Goal: Navigation & Orientation: Find specific page/section

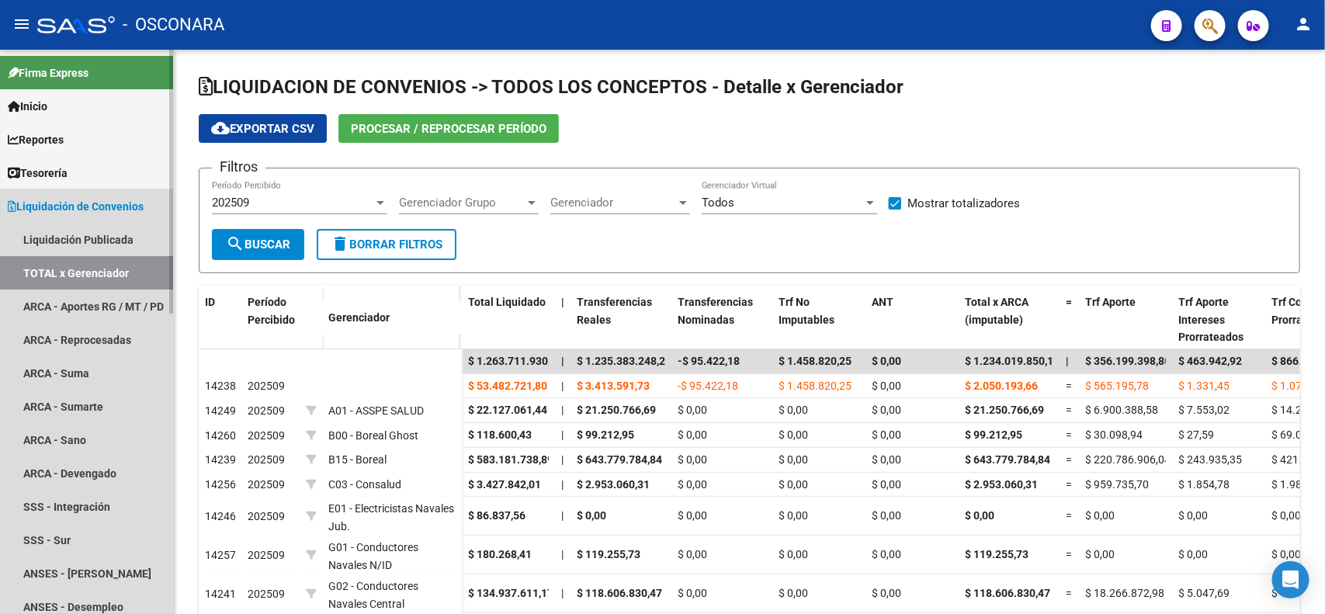
click at [59, 208] on span "Liquidación de Convenios" at bounding box center [76, 206] width 136 height 17
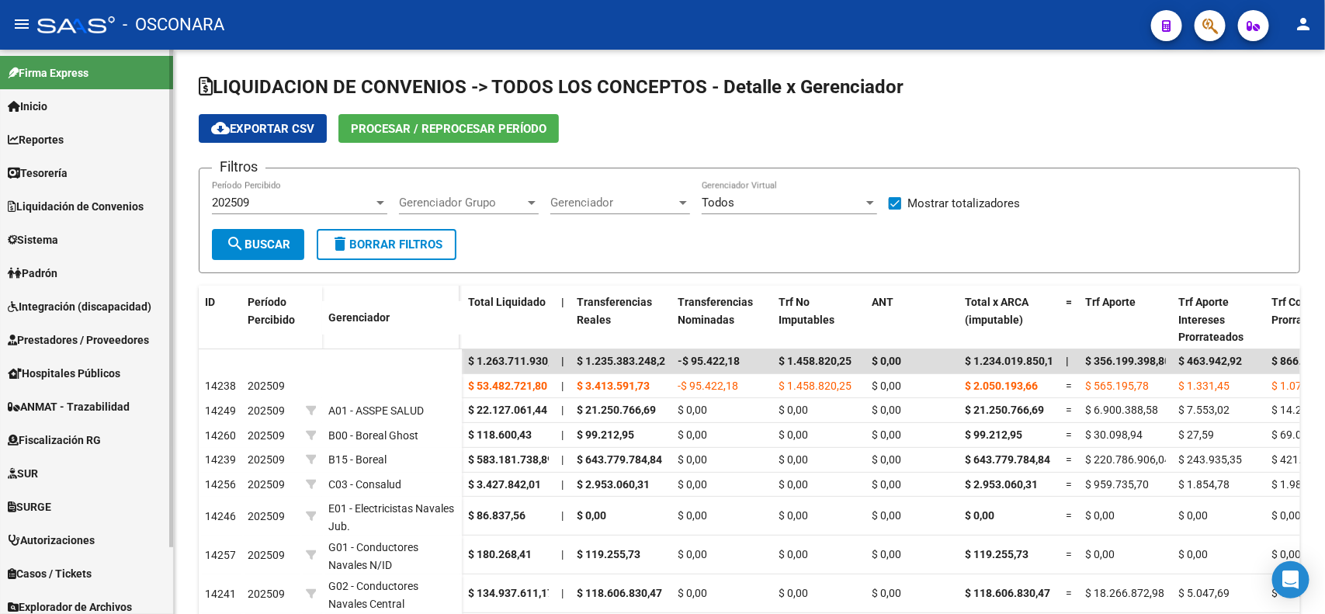
click at [58, 245] on span "Sistema" at bounding box center [33, 239] width 50 height 17
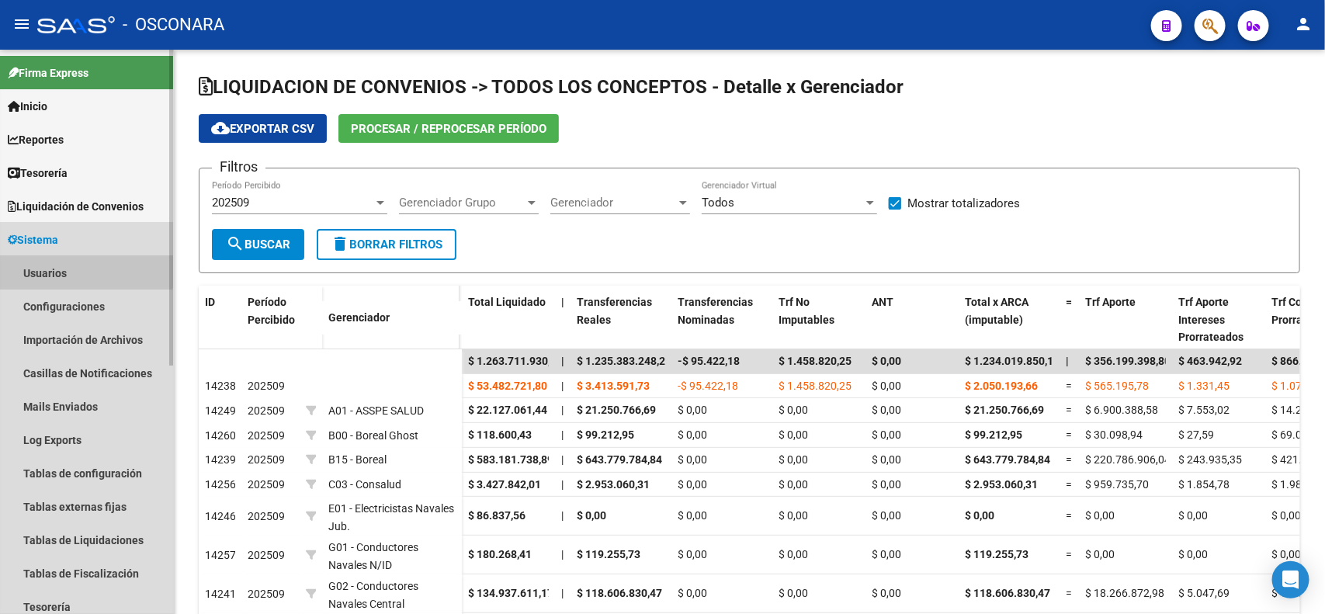
click at [62, 269] on link "Usuarios" at bounding box center [86, 272] width 173 height 33
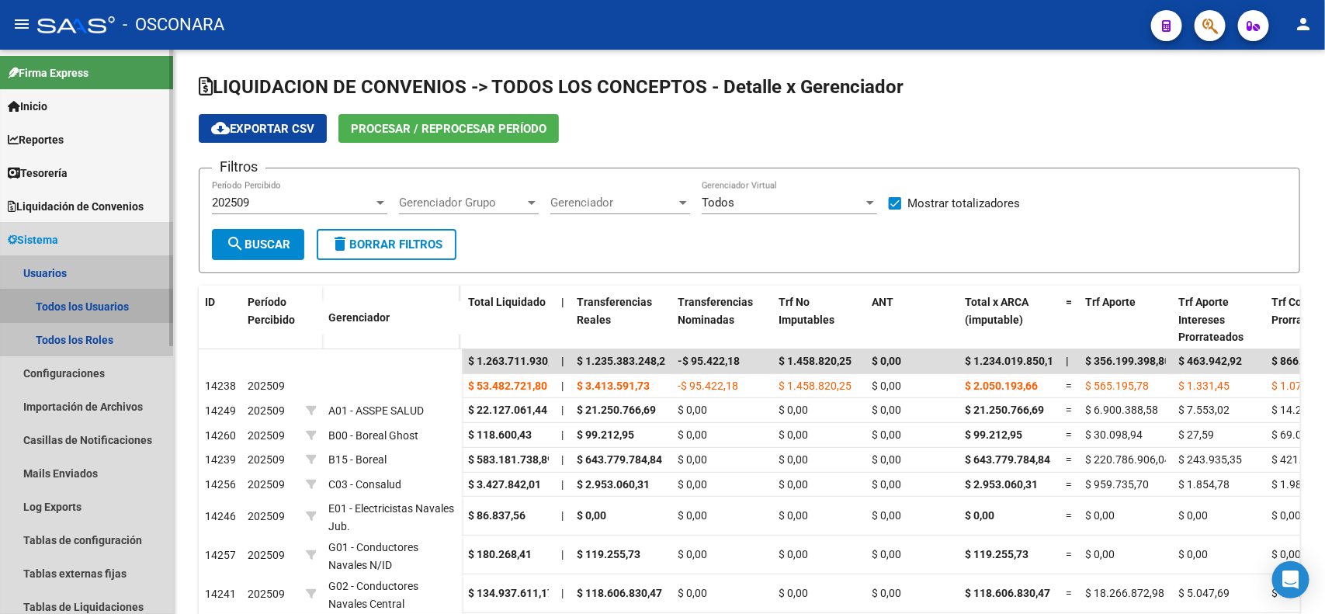
click at [102, 311] on link "Todos los Usuarios" at bounding box center [86, 306] width 173 height 33
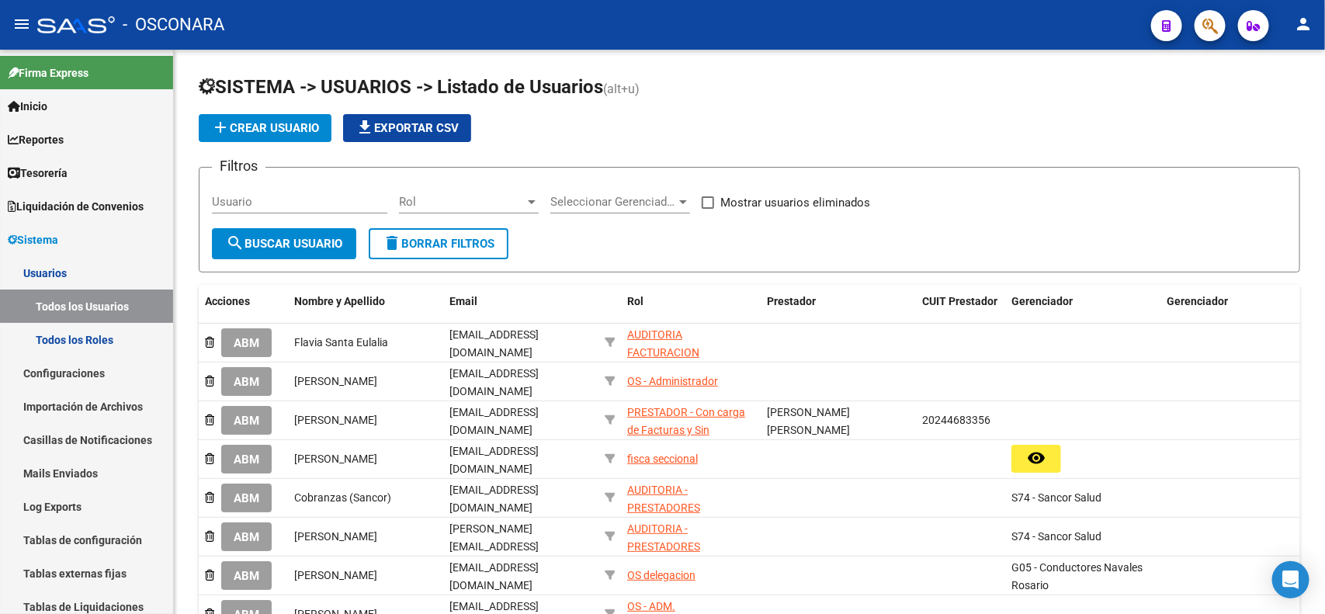
click at [24, 27] on mat-icon "menu" at bounding box center [21, 24] width 19 height 19
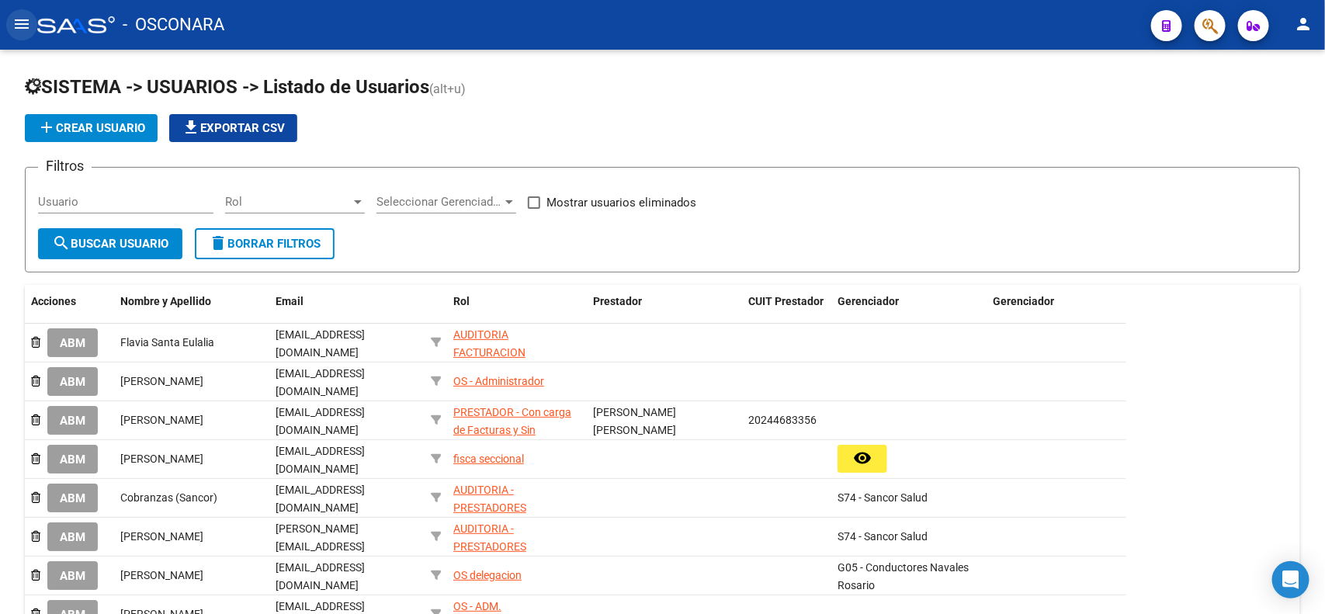
click at [24, 27] on mat-icon "menu" at bounding box center [21, 24] width 19 height 19
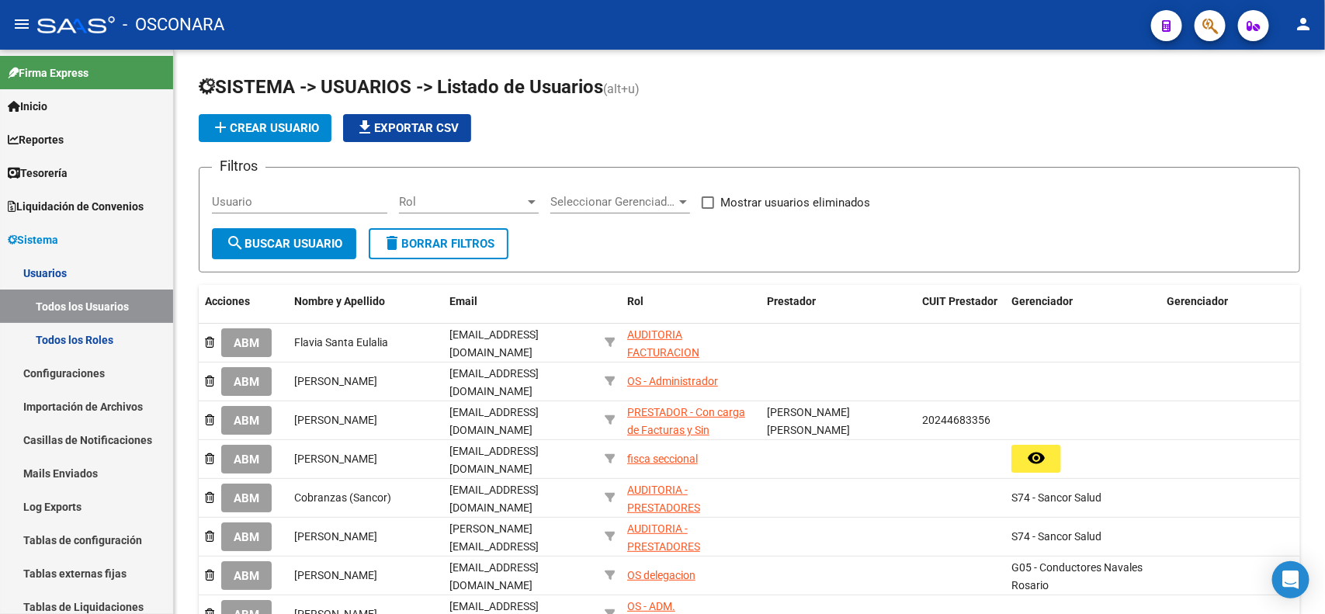
click at [22, 19] on mat-icon "menu" at bounding box center [21, 24] width 19 height 19
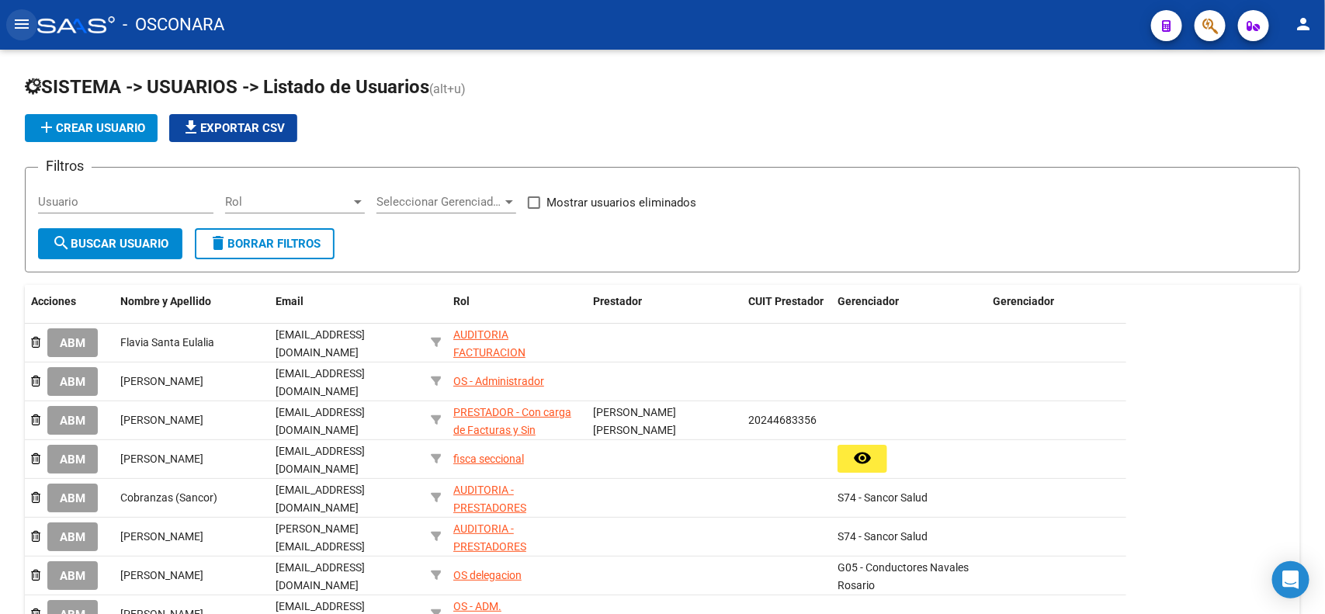
click at [22, 19] on mat-icon "menu" at bounding box center [21, 24] width 19 height 19
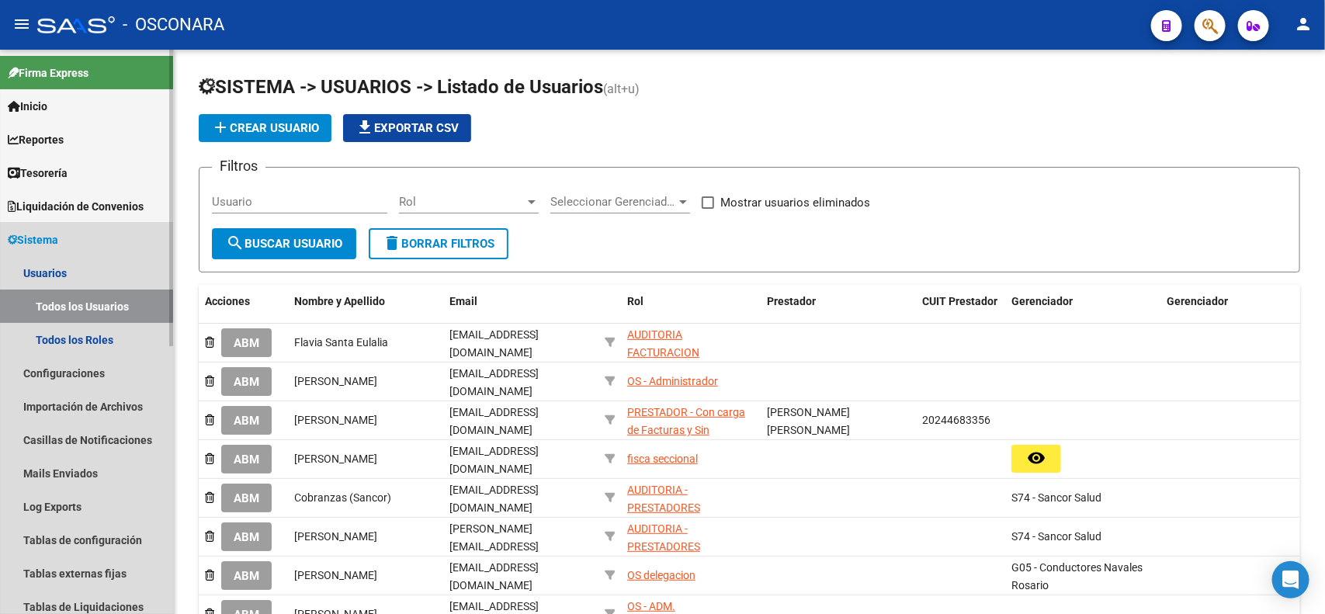
click at [50, 237] on span "Sistema" at bounding box center [33, 239] width 50 height 17
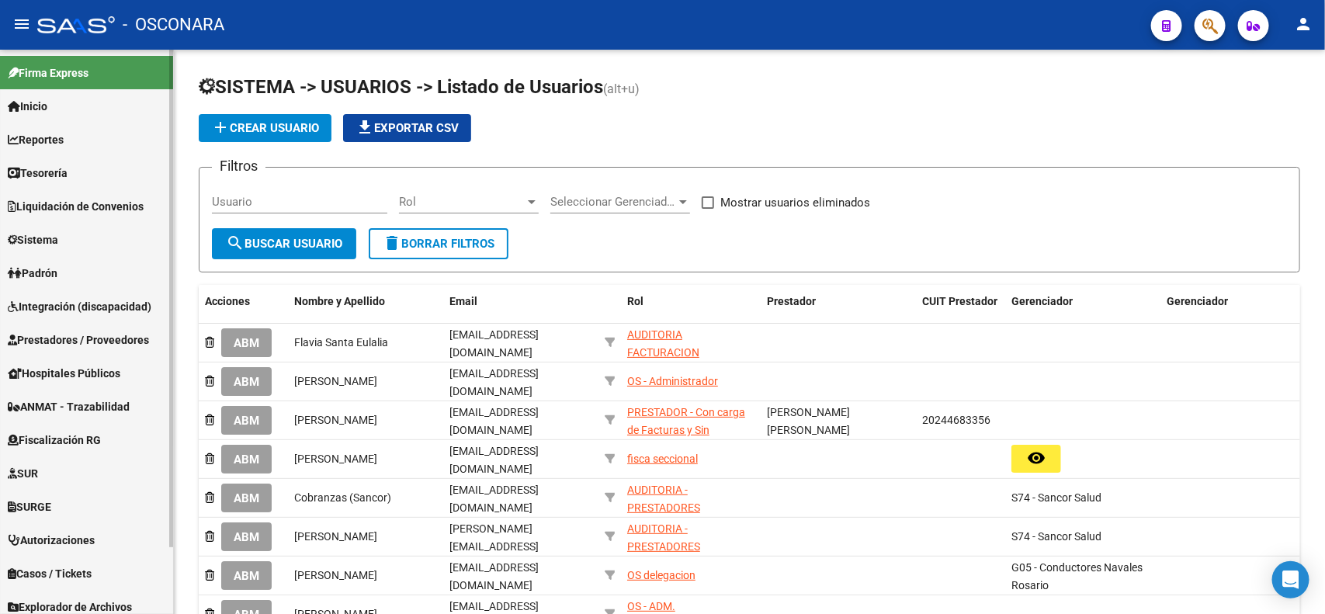
scroll to position [75, 0]
